Goal: Browse casually

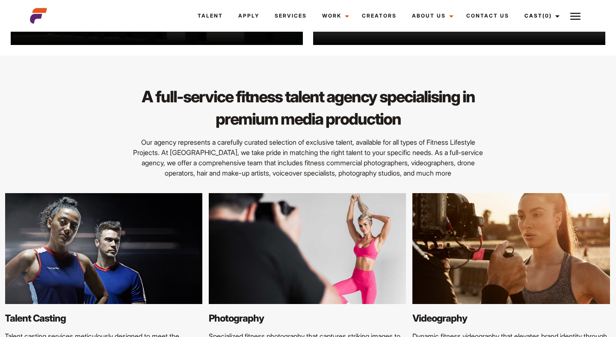
scroll to position [967, 0]
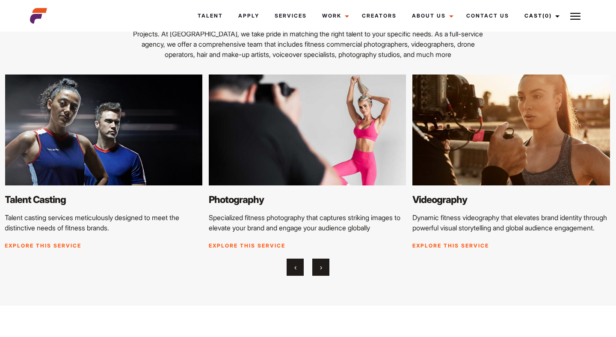
click at [90, 136] on img at bounding box center [104, 129] width 198 height 111
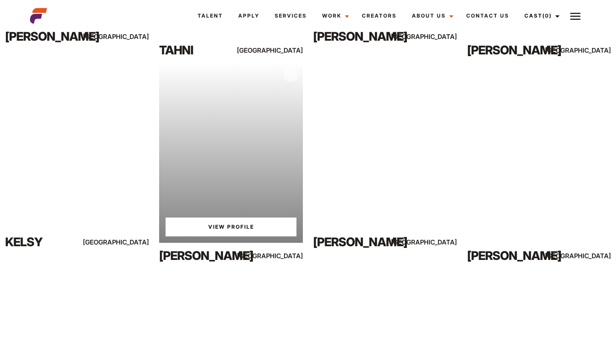
scroll to position [3223, 0]
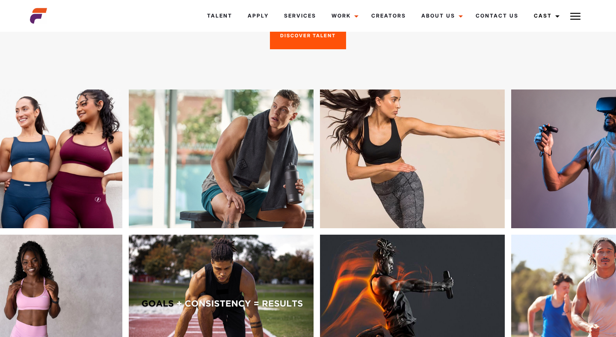
scroll to position [135, 0]
